Goal: Task Accomplishment & Management: Complete application form

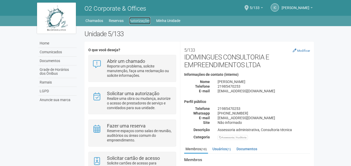
click at [135, 20] on link "Autorizações" at bounding box center [139, 20] width 21 height 7
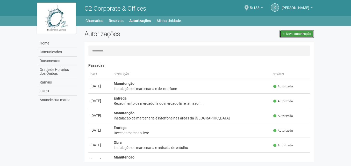
click at [295, 35] on span "Nova autorização" at bounding box center [298, 34] width 25 height 4
select select "**"
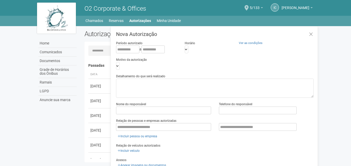
scroll to position [8, 0]
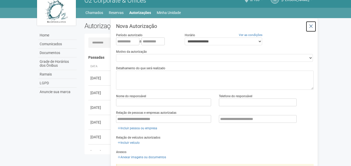
click at [312, 27] on icon at bounding box center [311, 26] width 4 height 5
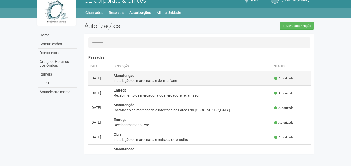
click at [164, 81] on div "instalação de marcenaria e de interfone" at bounding box center [192, 80] width 156 height 5
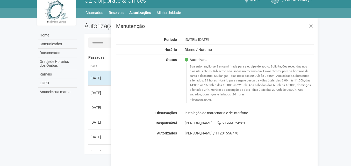
click at [69, 143] on div "Home Comunicados Documentos Grade de Horários dos Ônibus Ramais LGPD Anuncie su…" at bounding box center [175, 87] width 285 height 139
click at [308, 26] on button at bounding box center [310, 26] width 11 height 11
